Goal: Information Seeking & Learning: Learn about a topic

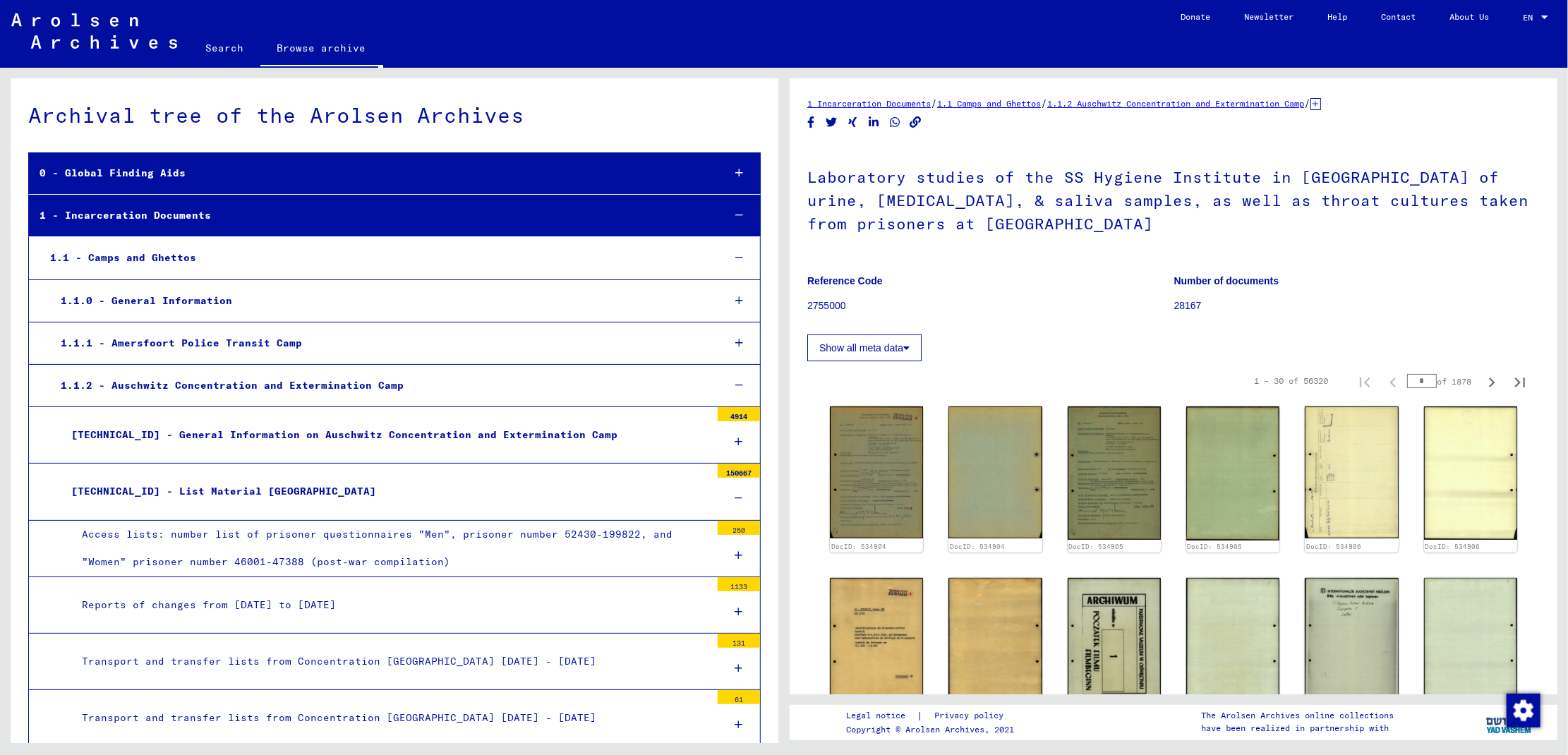
scroll to position [8584, 0]
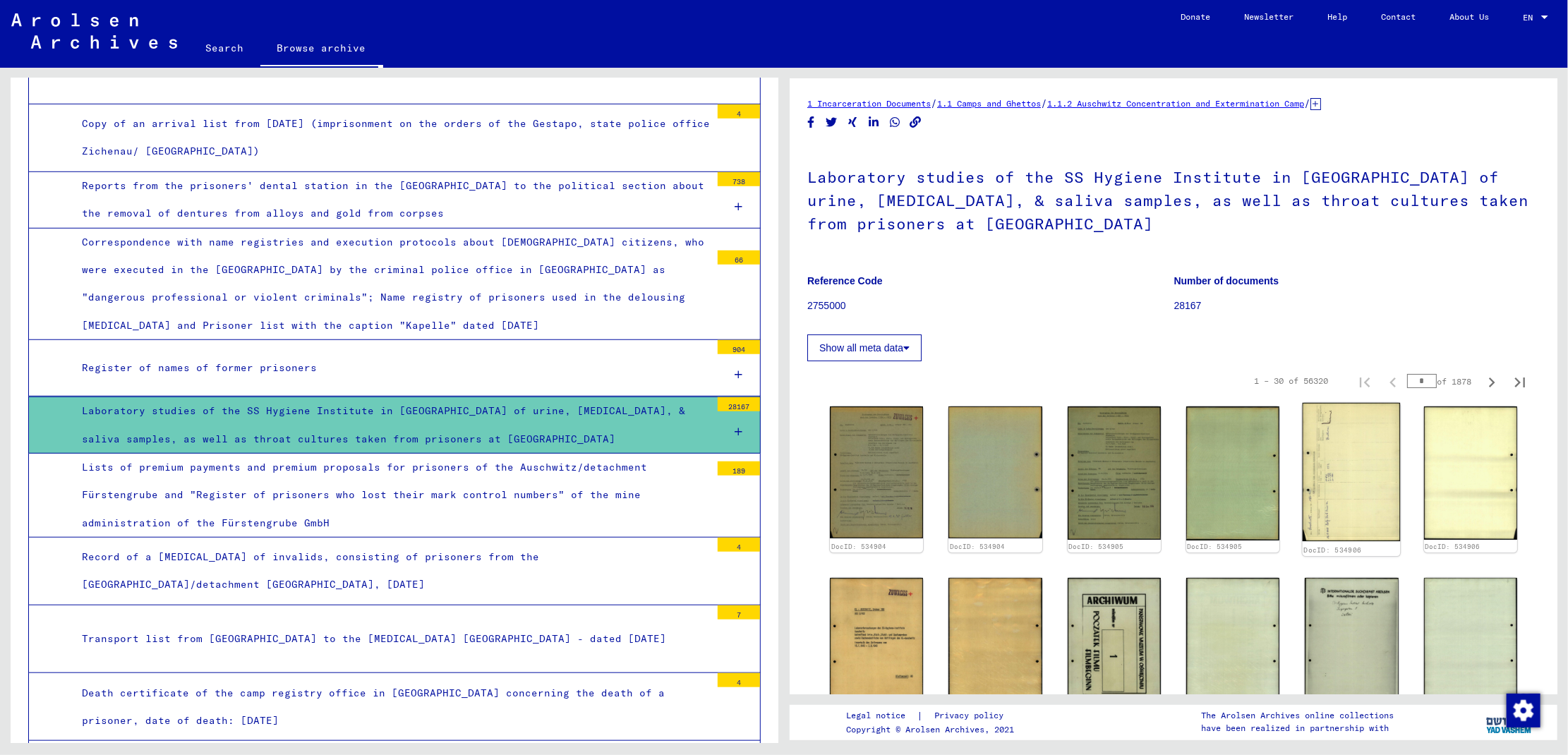
click at [1349, 484] on img at bounding box center [1352, 472] width 98 height 138
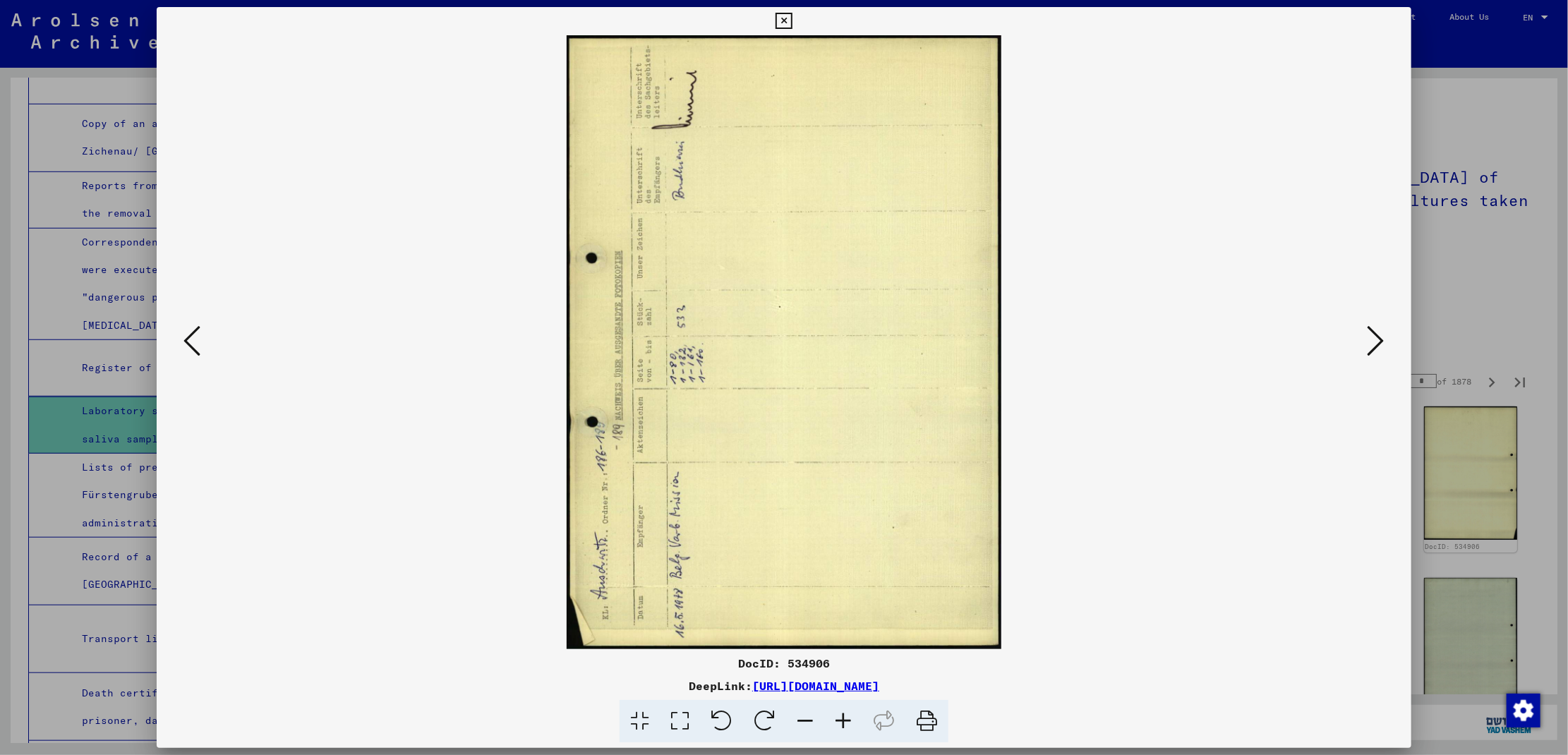
click at [1374, 331] on icon at bounding box center [1376, 341] width 17 height 34
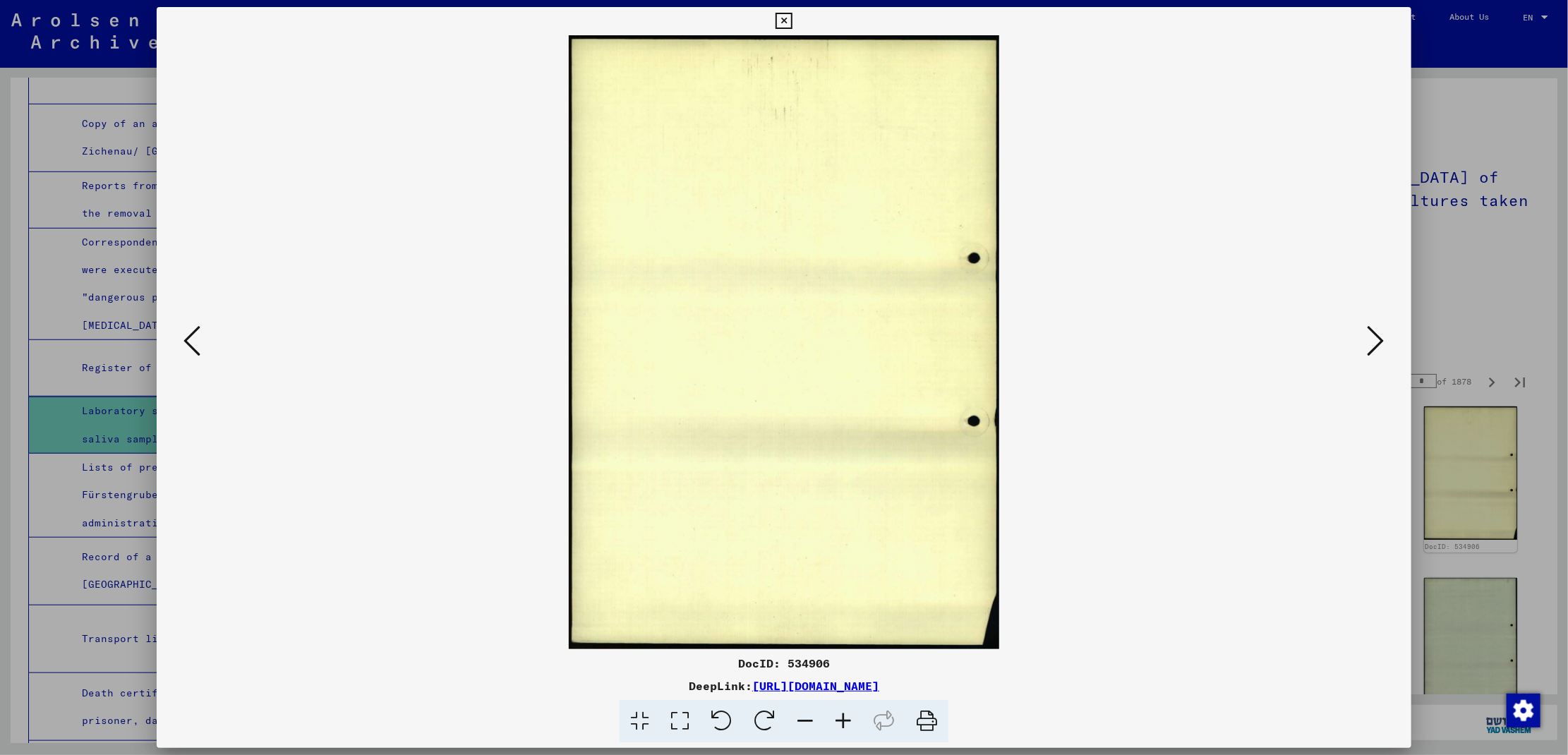
click at [1374, 331] on icon at bounding box center [1376, 341] width 17 height 34
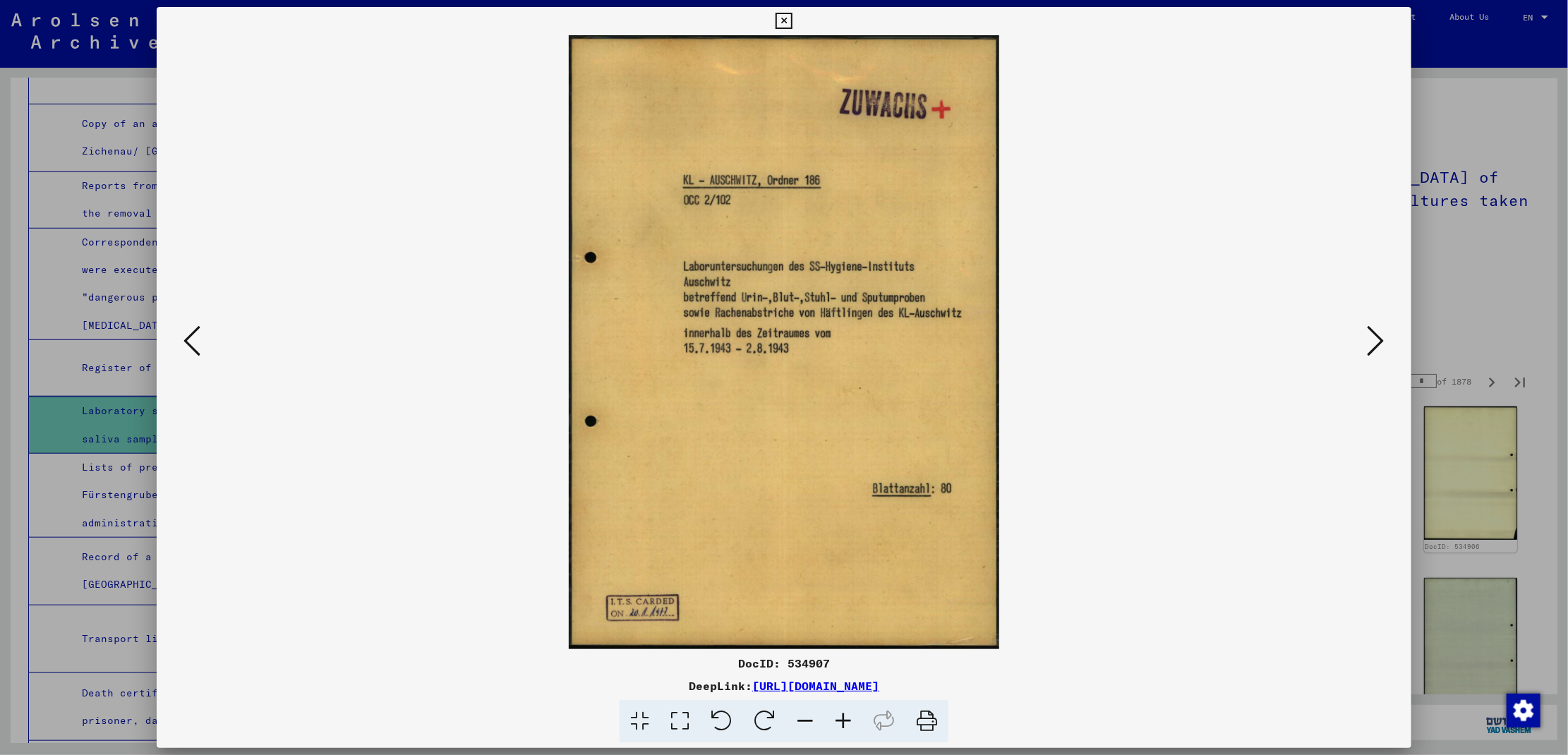
click at [1374, 331] on icon at bounding box center [1376, 341] width 17 height 34
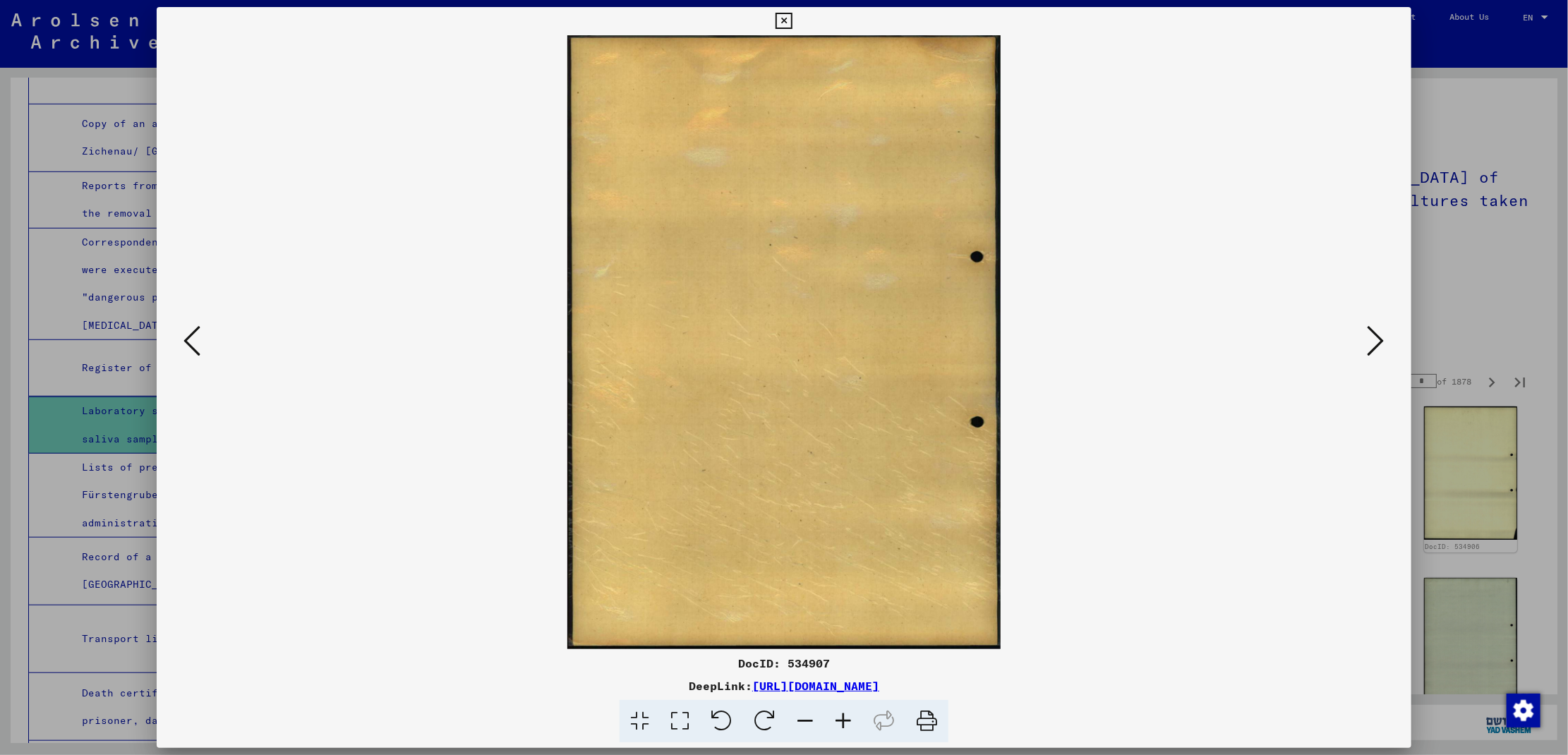
click at [1374, 331] on icon at bounding box center [1376, 341] width 17 height 34
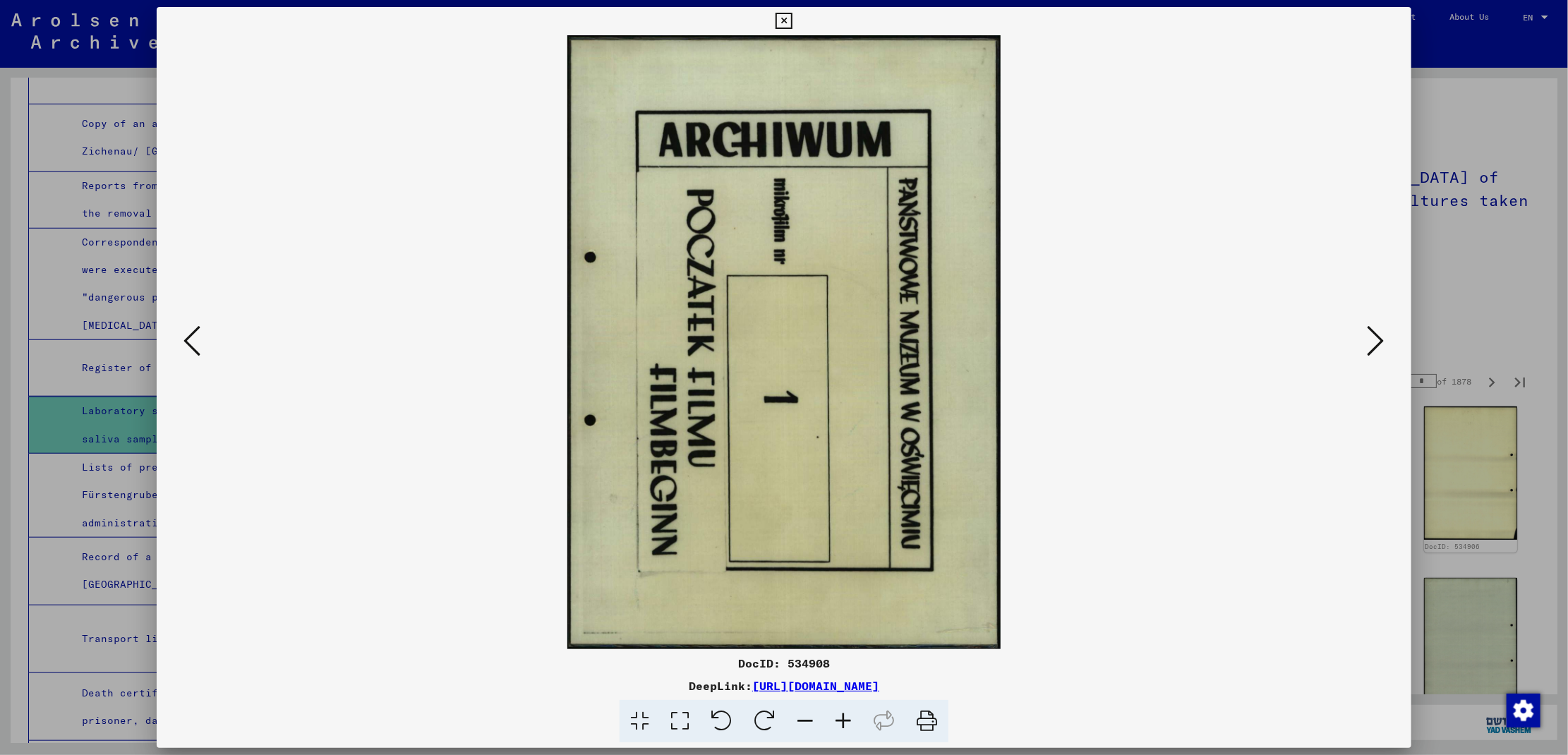
click at [1374, 331] on icon at bounding box center [1376, 341] width 17 height 34
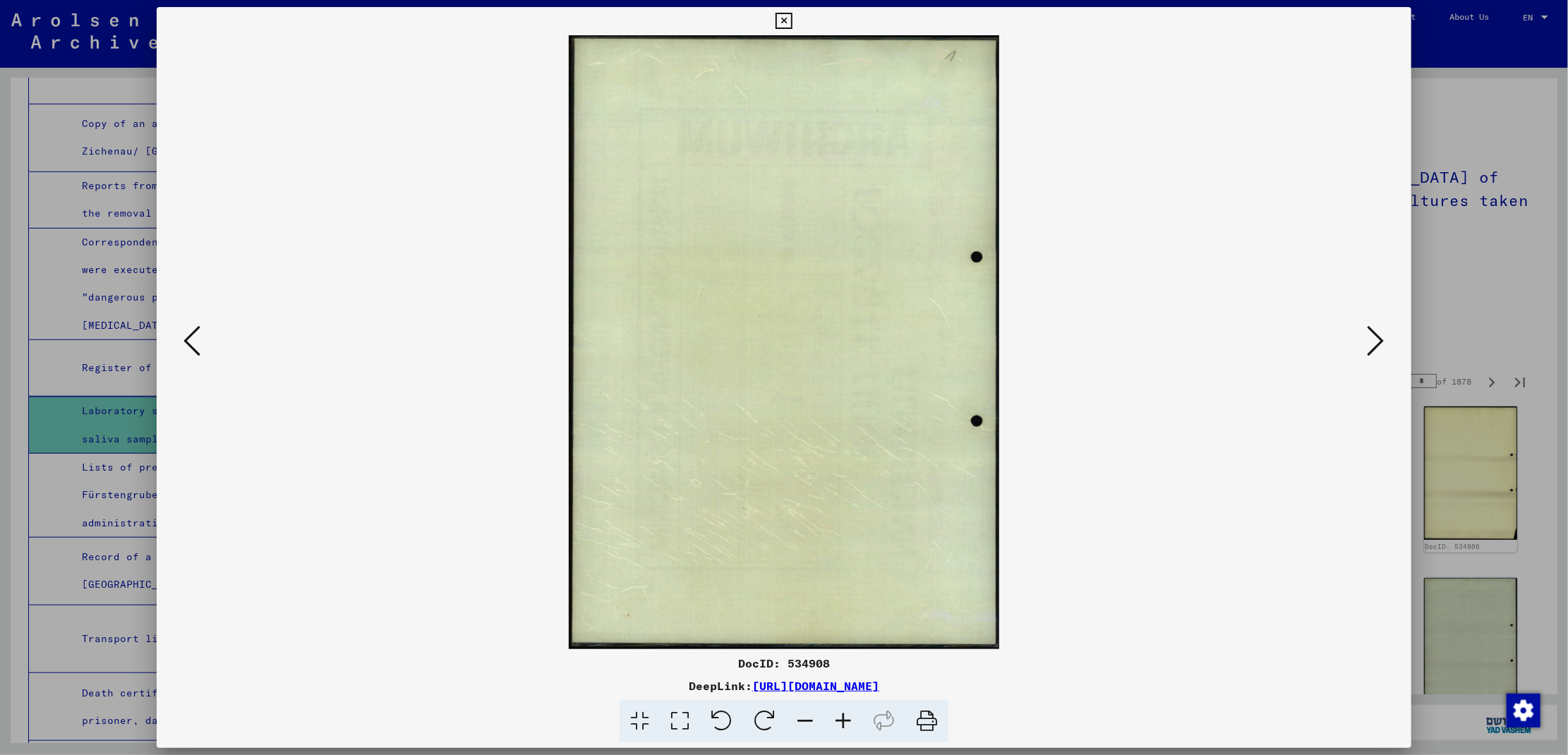
click at [1374, 331] on icon at bounding box center [1376, 341] width 17 height 34
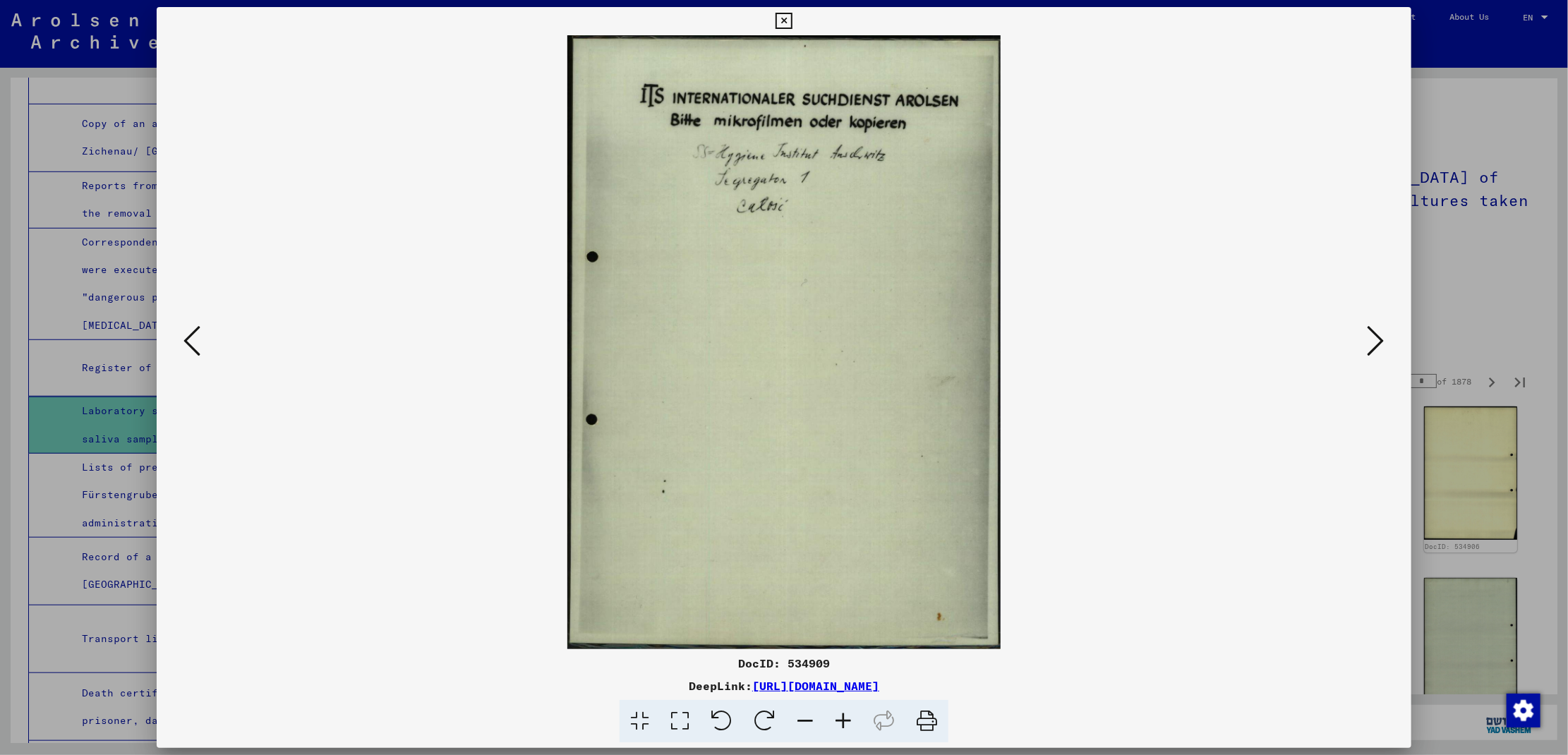
click at [1374, 331] on icon at bounding box center [1376, 341] width 17 height 34
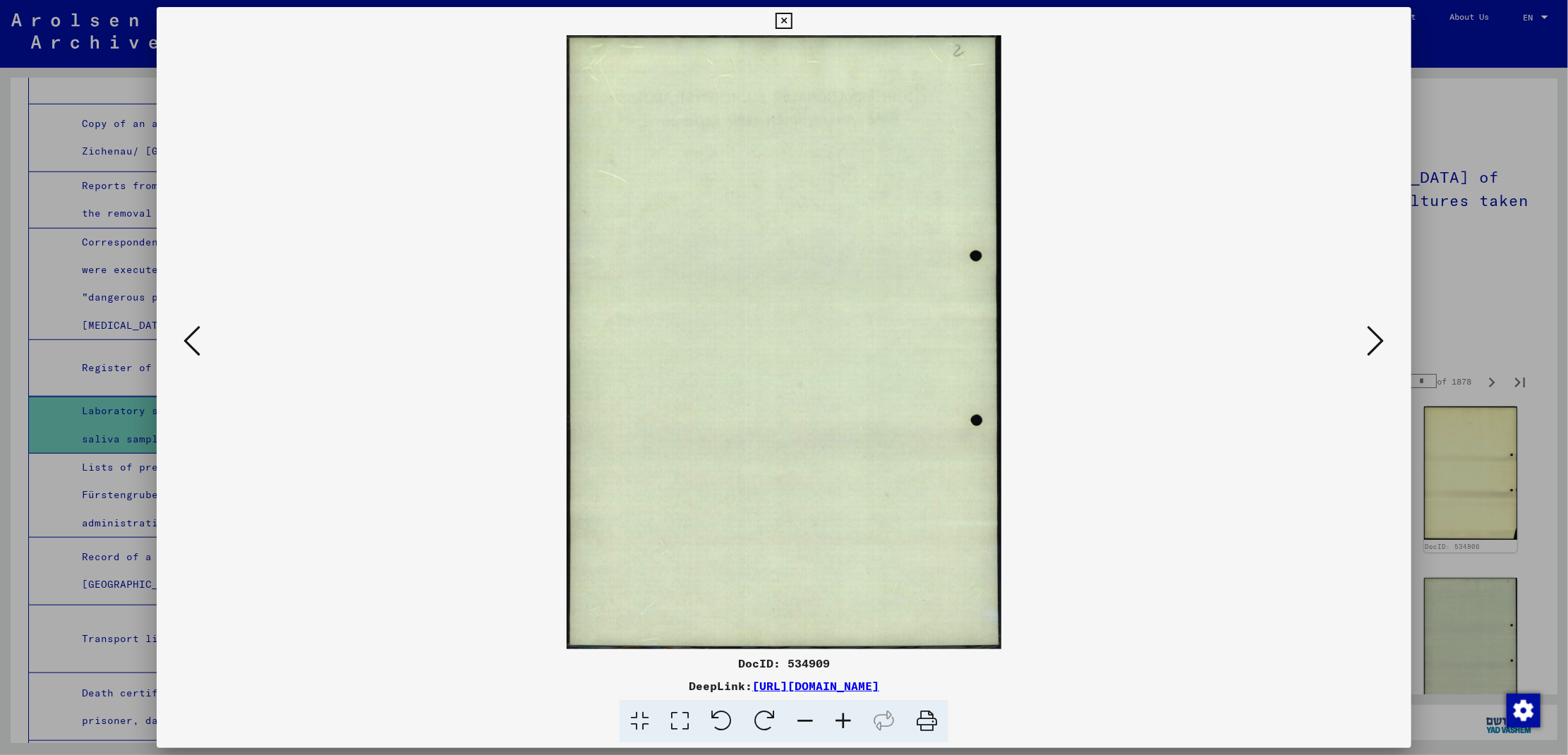
click at [1374, 331] on icon at bounding box center [1376, 341] width 17 height 34
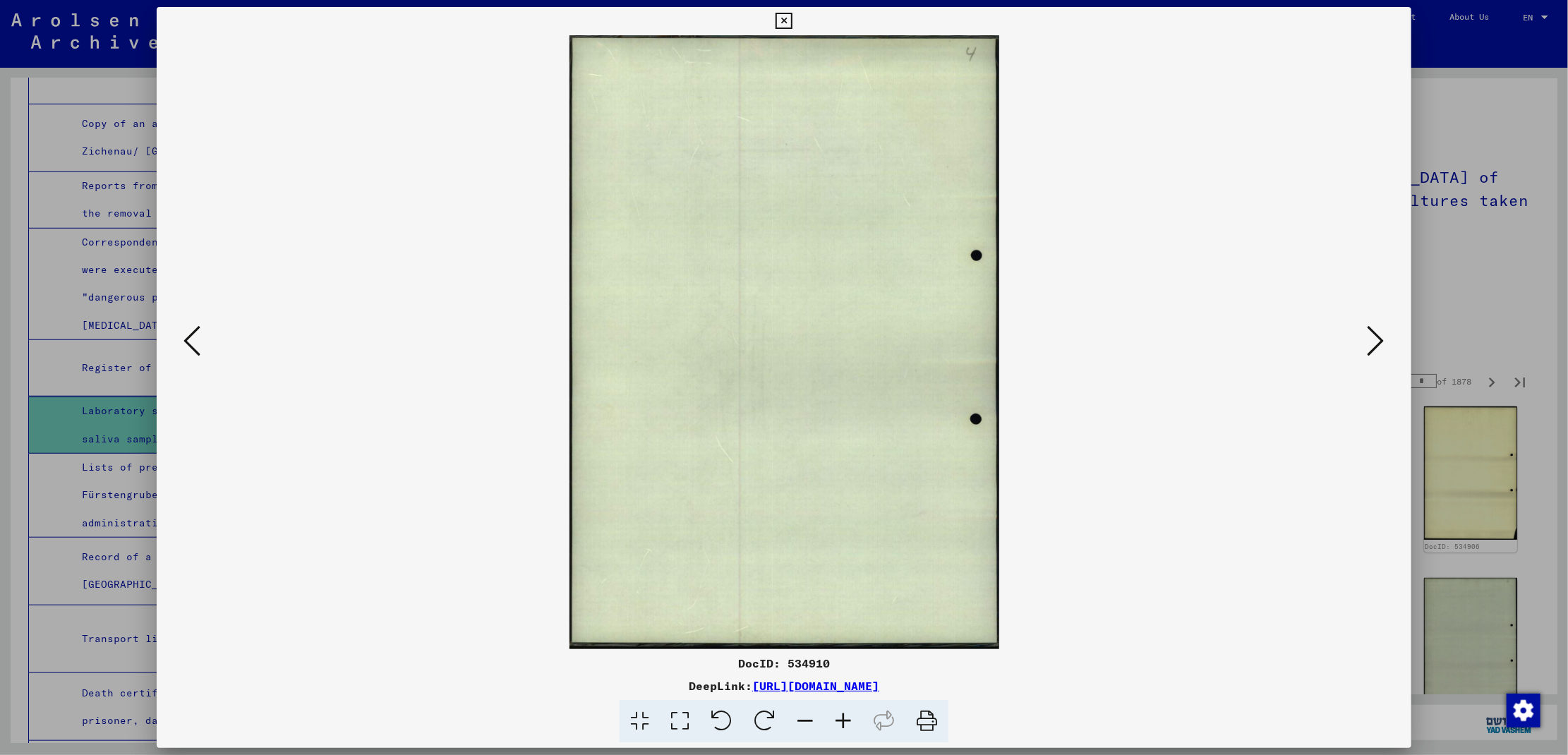
click at [1374, 331] on icon at bounding box center [1376, 341] width 17 height 34
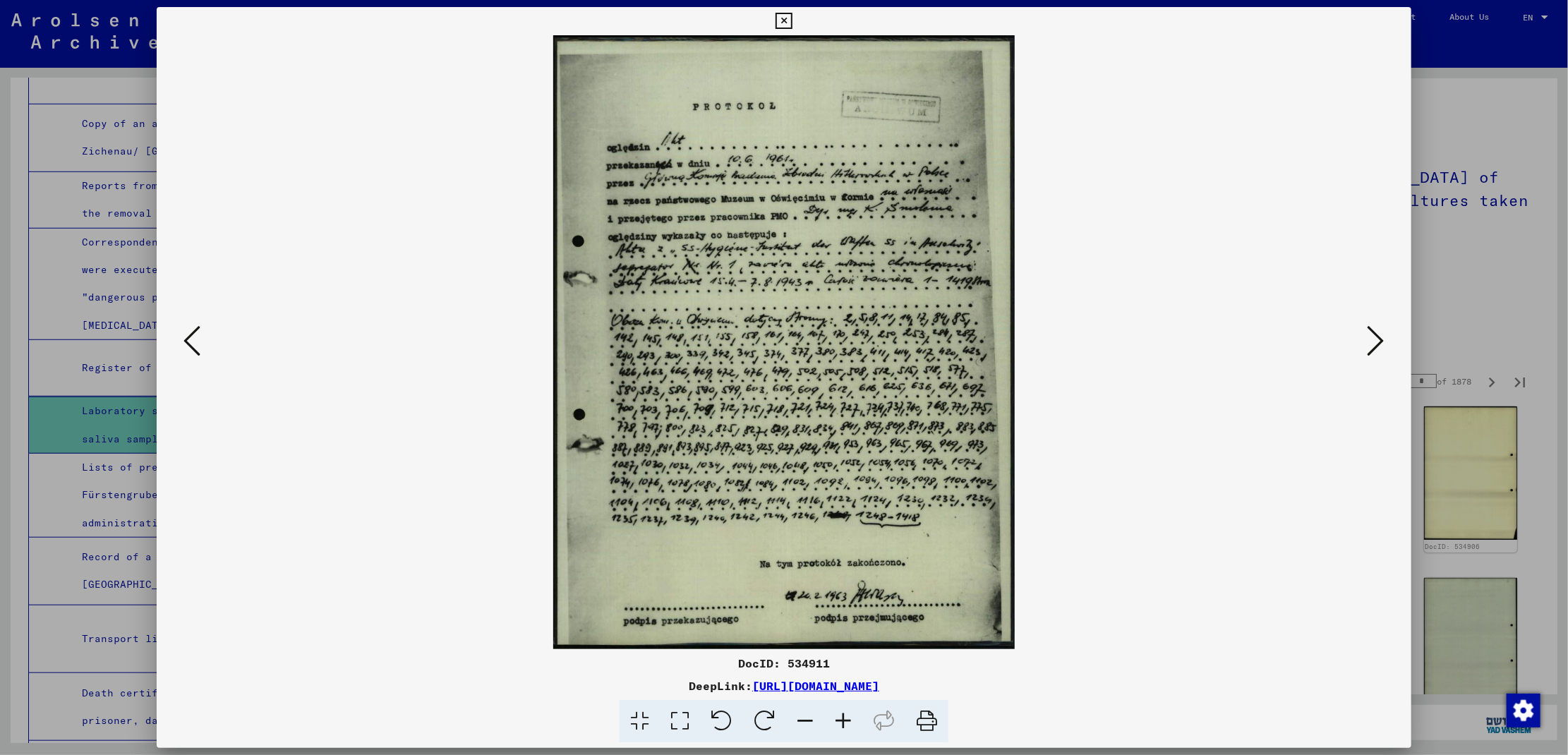
click at [1374, 331] on icon at bounding box center [1376, 341] width 17 height 34
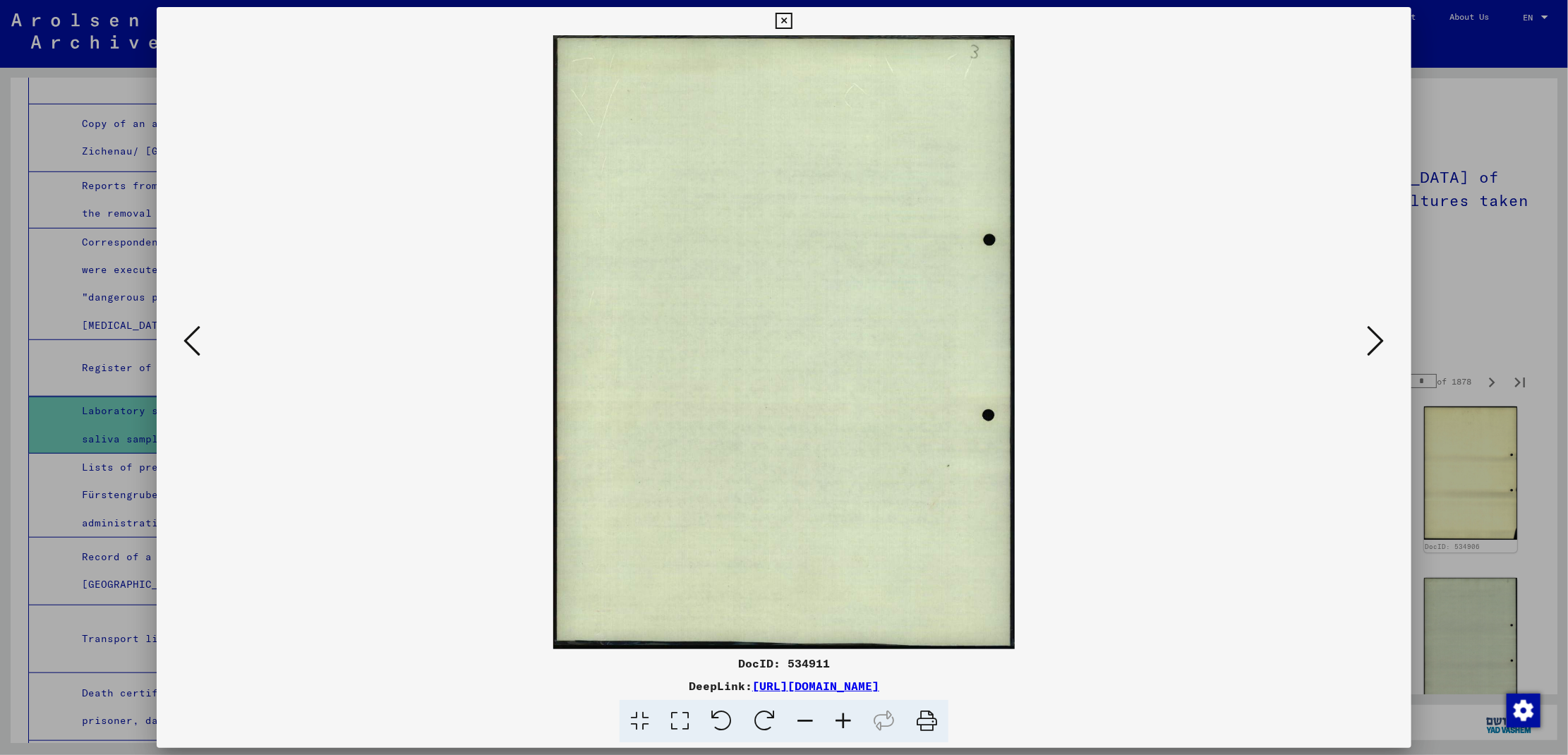
click at [1374, 331] on icon at bounding box center [1376, 341] width 17 height 34
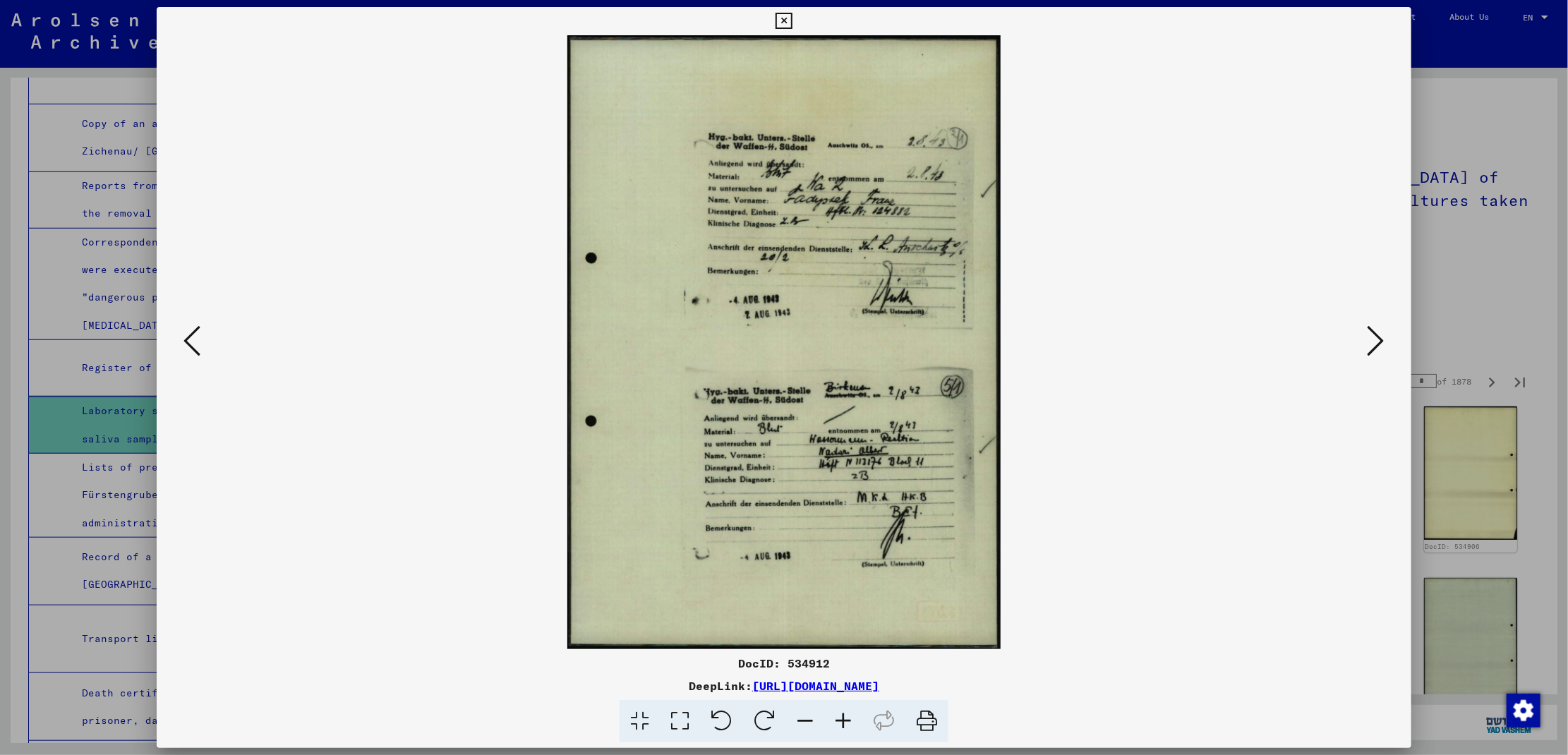
click at [1374, 331] on icon at bounding box center [1376, 341] width 17 height 34
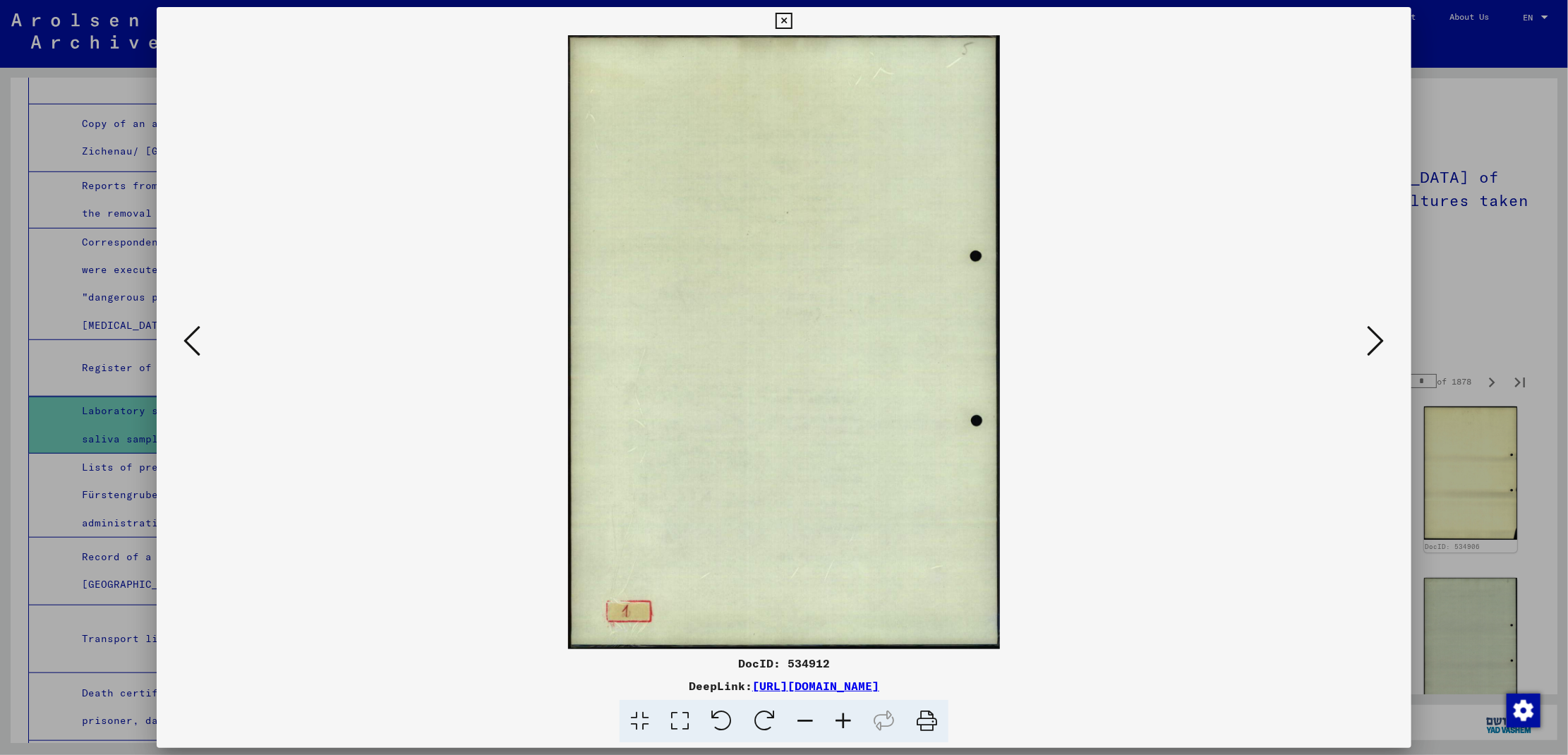
click at [1374, 331] on icon at bounding box center [1376, 341] width 17 height 34
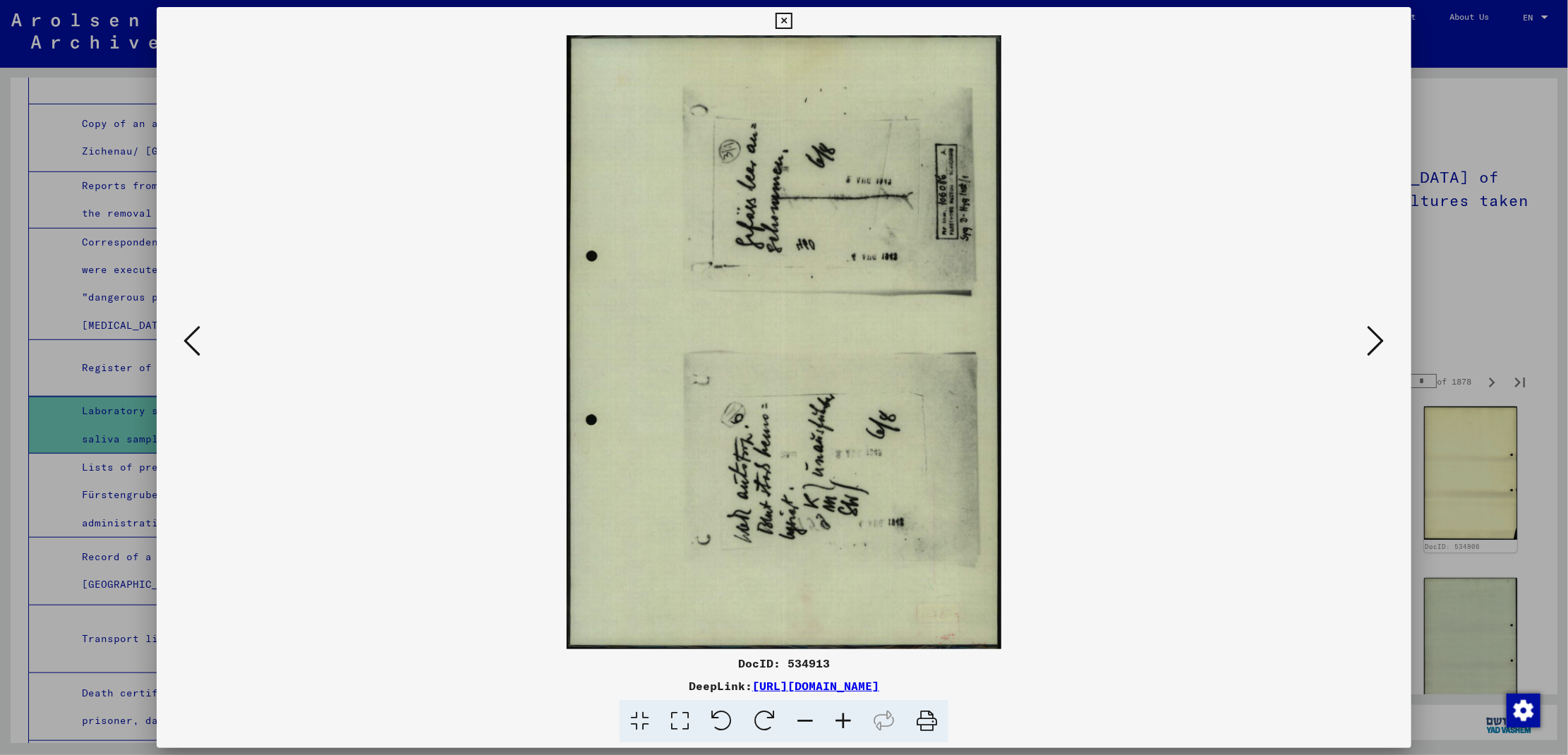
click at [1374, 331] on icon at bounding box center [1376, 341] width 17 height 34
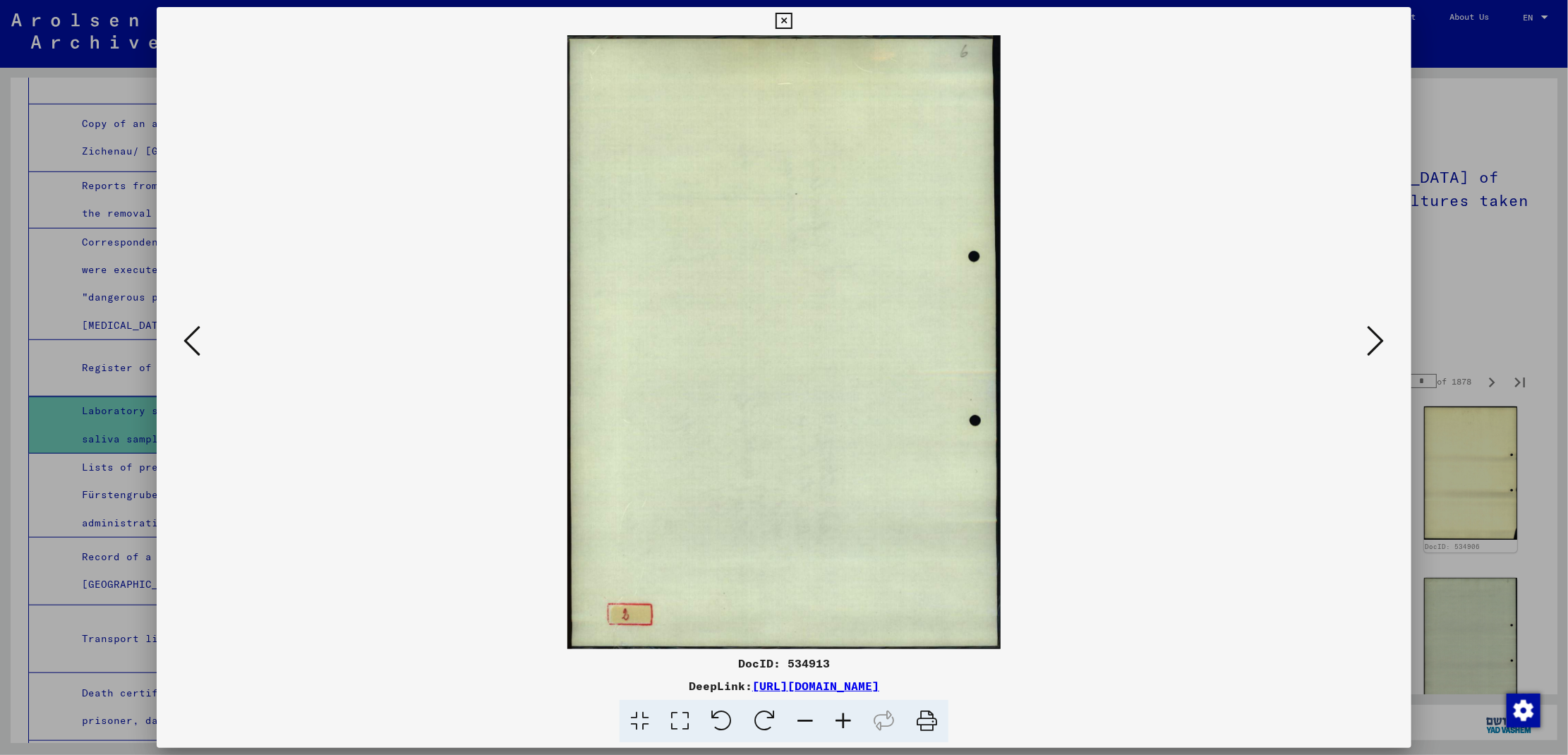
click at [1461, 267] on div at bounding box center [784, 377] width 1568 height 755
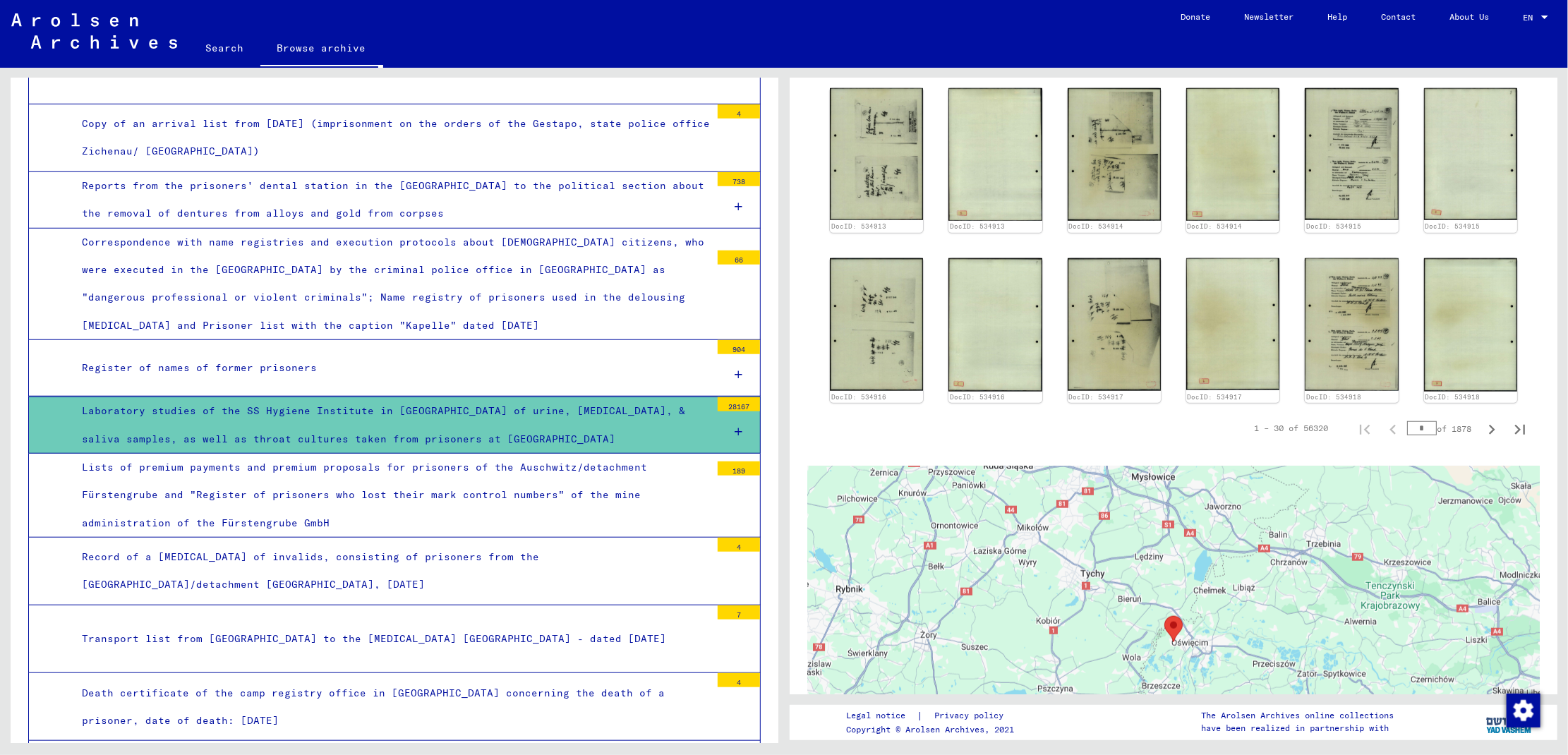
scroll to position [862, 0]
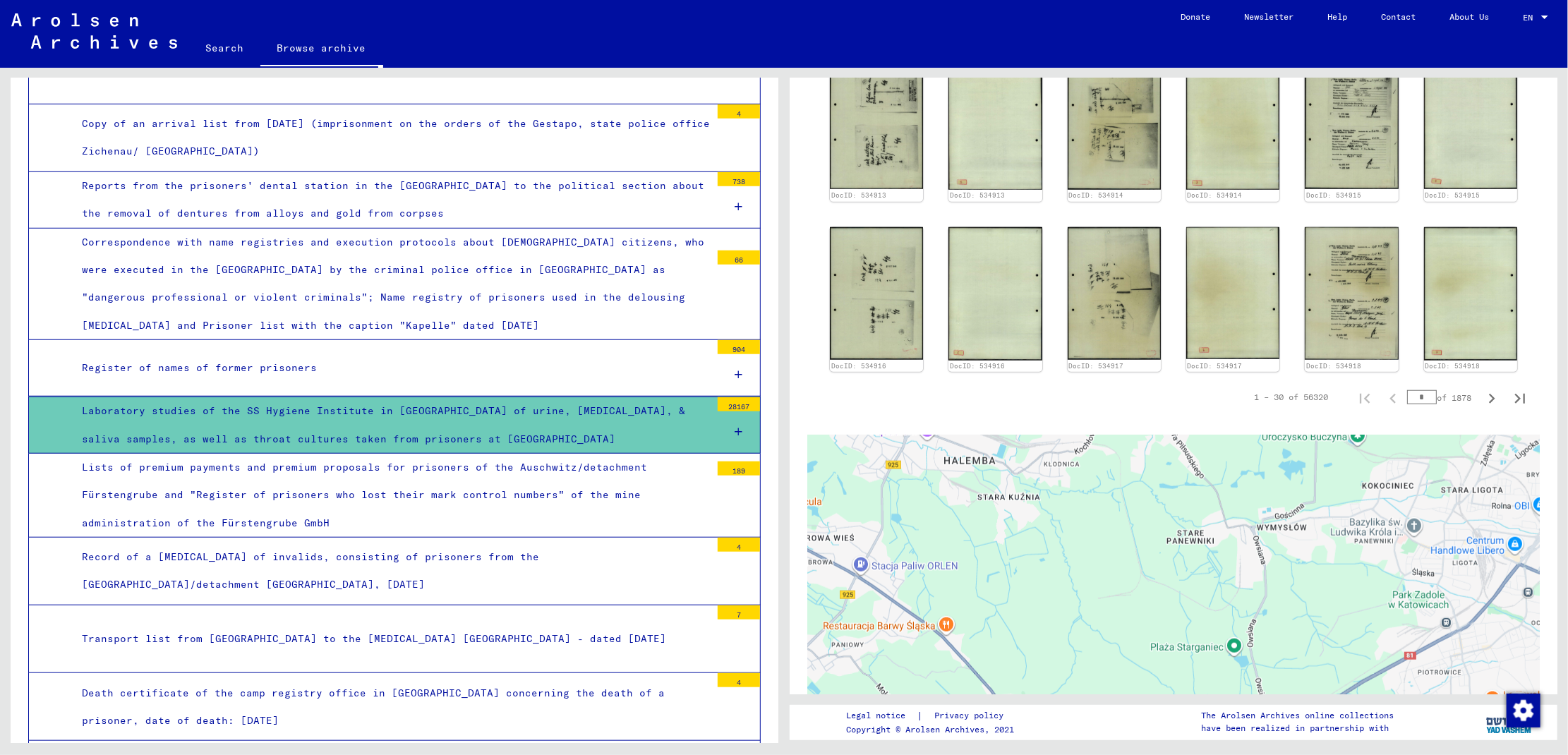
click at [1409, 390] on input "*" at bounding box center [1422, 397] width 30 height 14
click at [1489, 393] on icon "Next page" at bounding box center [1492, 398] width 6 height 10
type input "*"
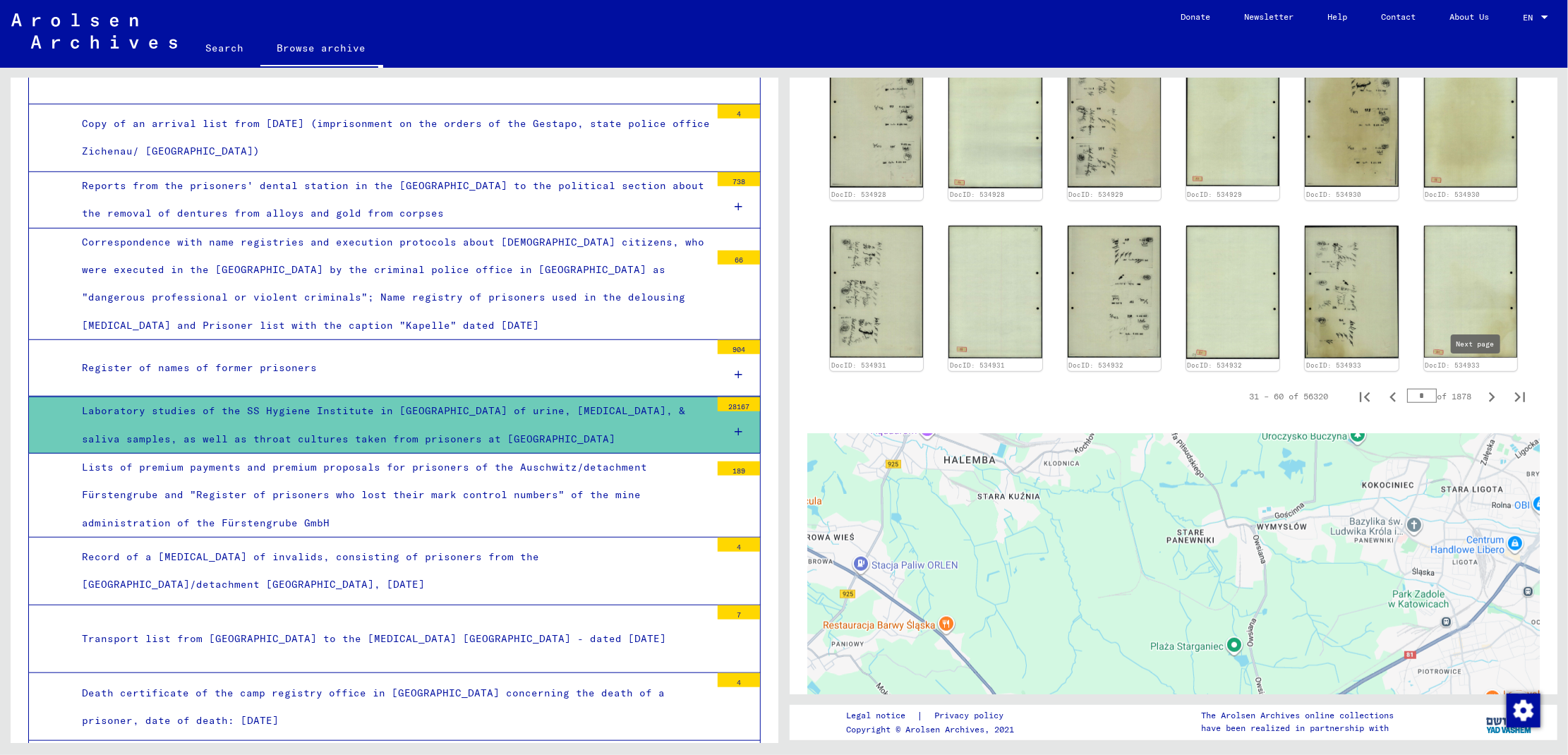
click at [1489, 393] on icon "Next page" at bounding box center [1492, 397] width 6 height 10
type input "*"
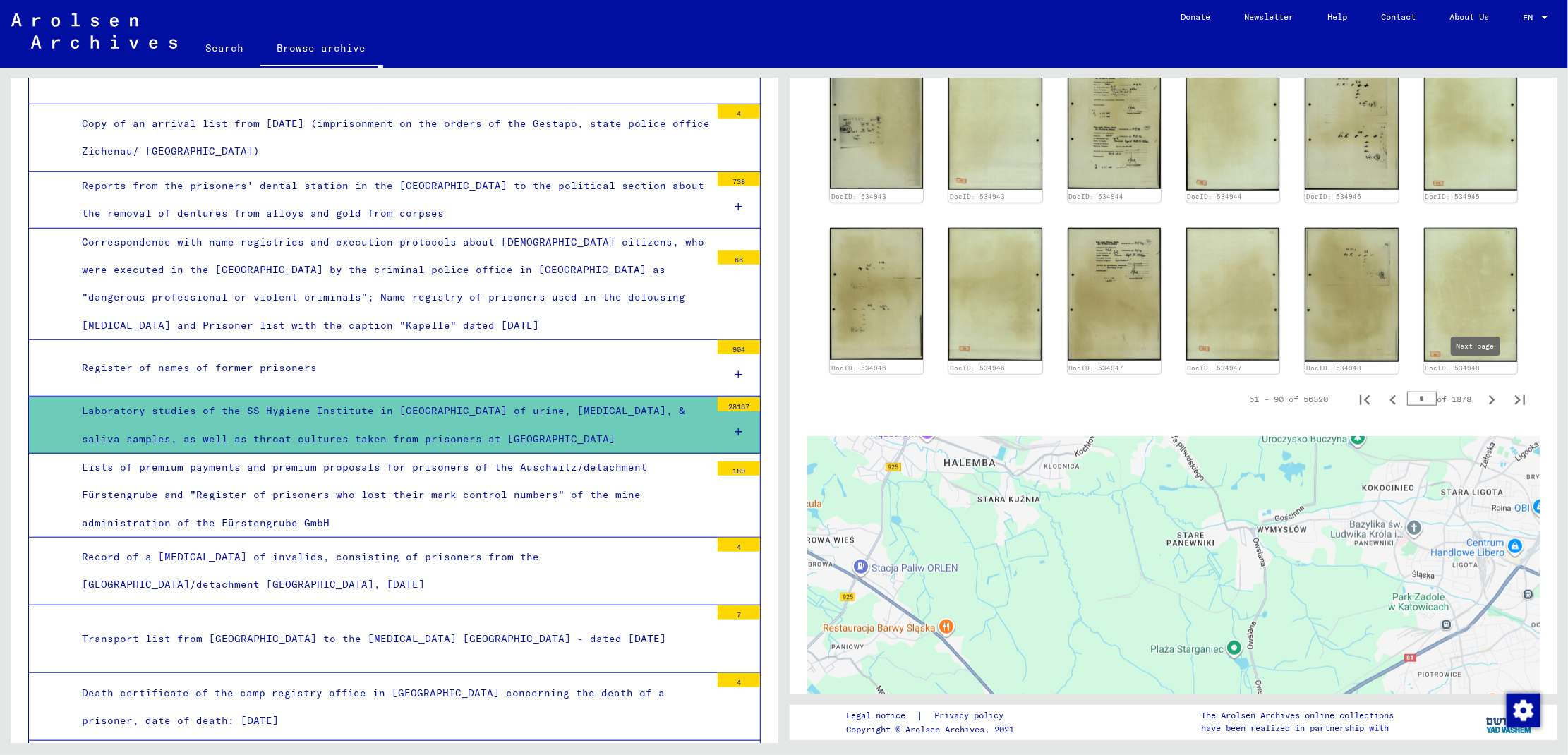
click at [1482, 390] on icon "Next page" at bounding box center [1491, 400] width 19 height 19
type input "*"
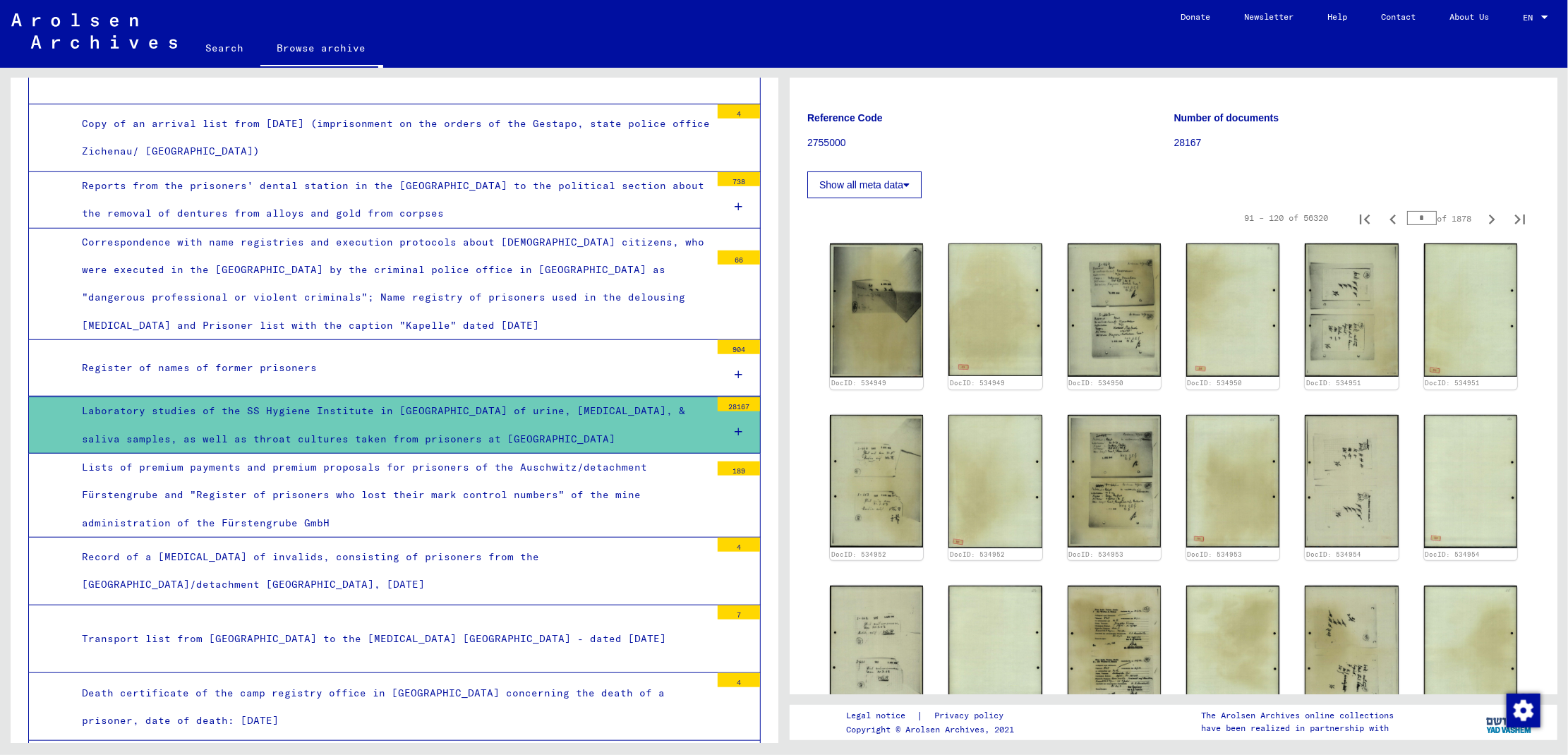
scroll to position [159, 0]
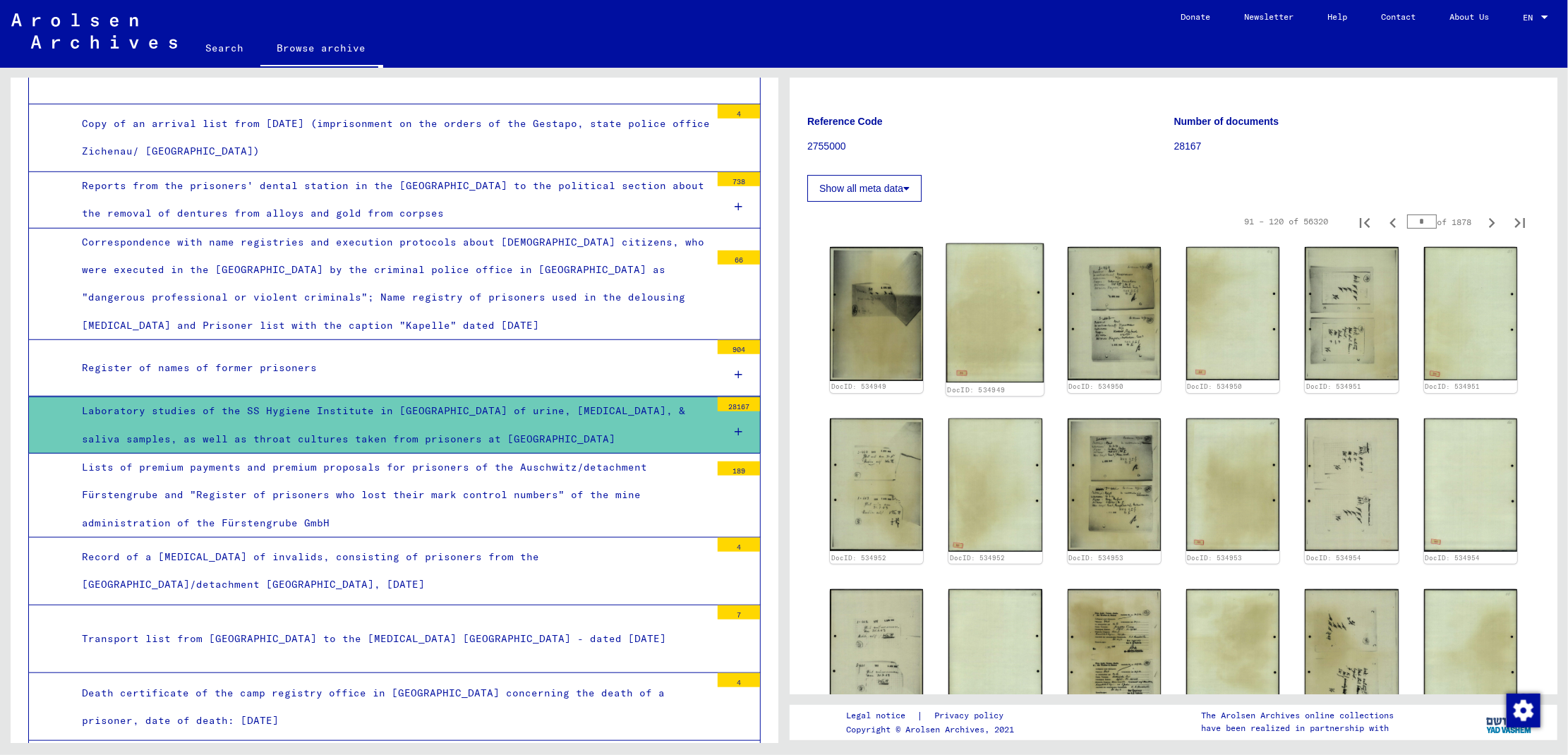
click at [982, 327] on img at bounding box center [995, 313] width 98 height 139
